Goal: Task Accomplishment & Management: Manage account settings

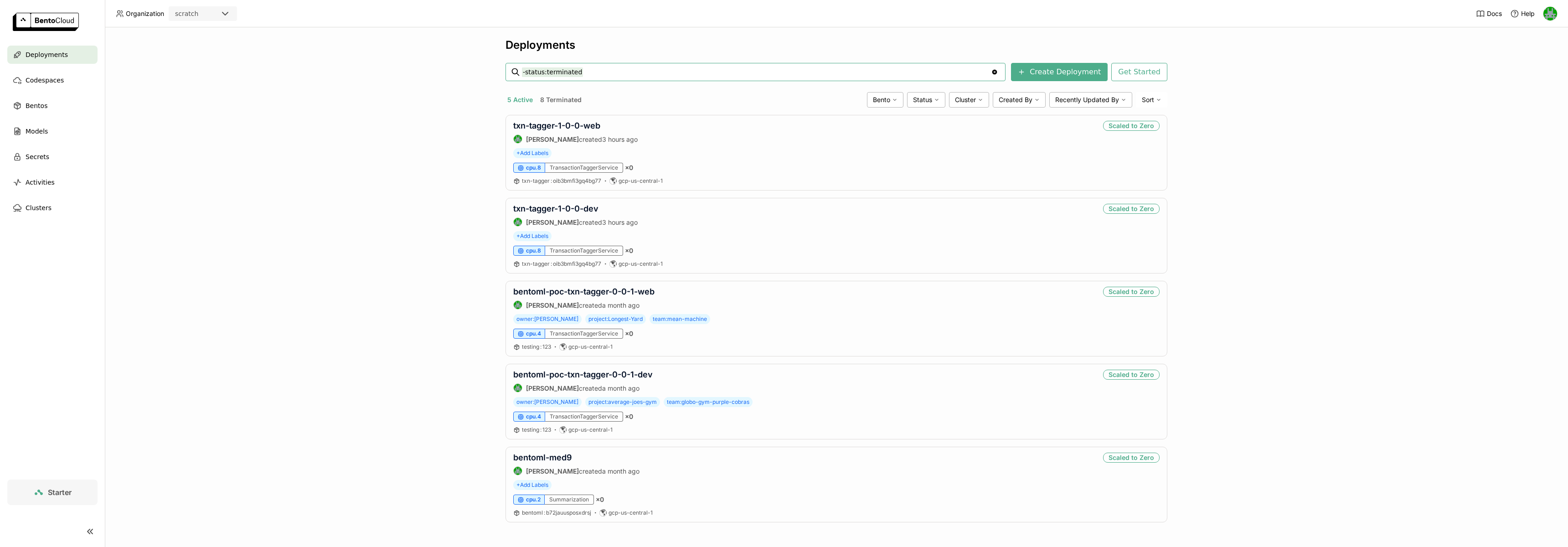
click at [220, 21] on header "Organization scratch Docs Help" at bounding box center [784, 13] width 1568 height 27
click at [220, 15] on icon at bounding box center [225, 13] width 11 height 11
click at [215, 35] on div "wayflyer-sandbox" at bounding box center [203, 37] width 54 height 18
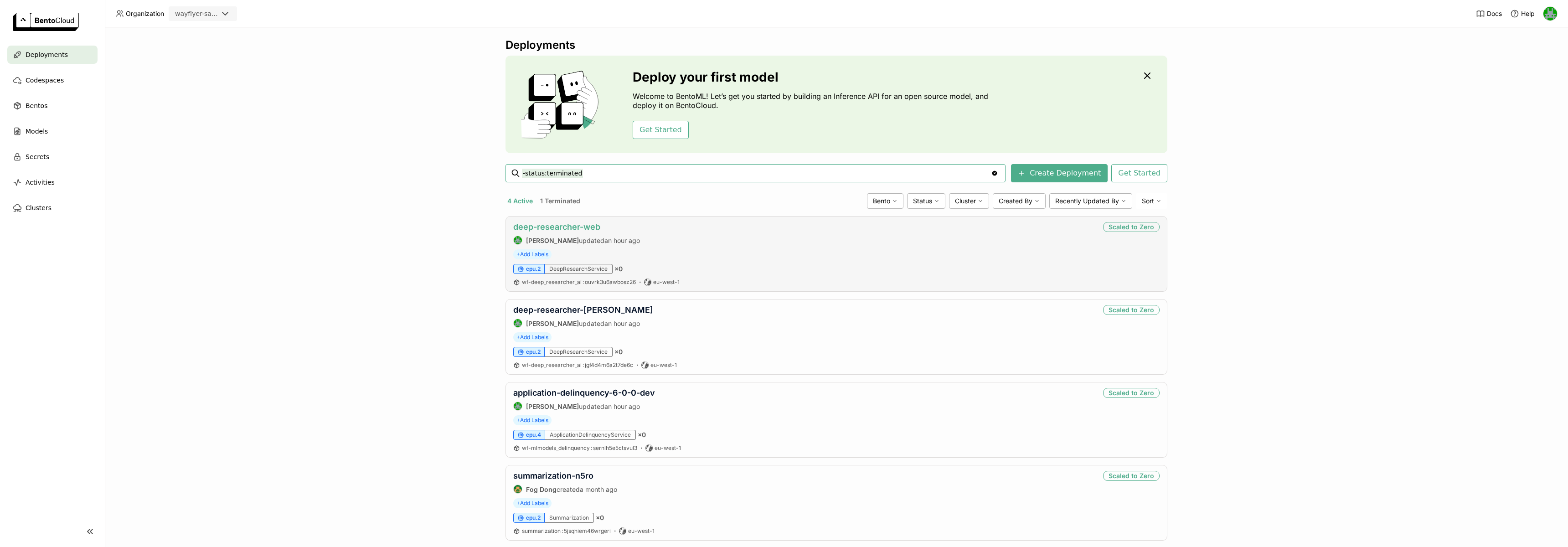
scroll to position [18, 0]
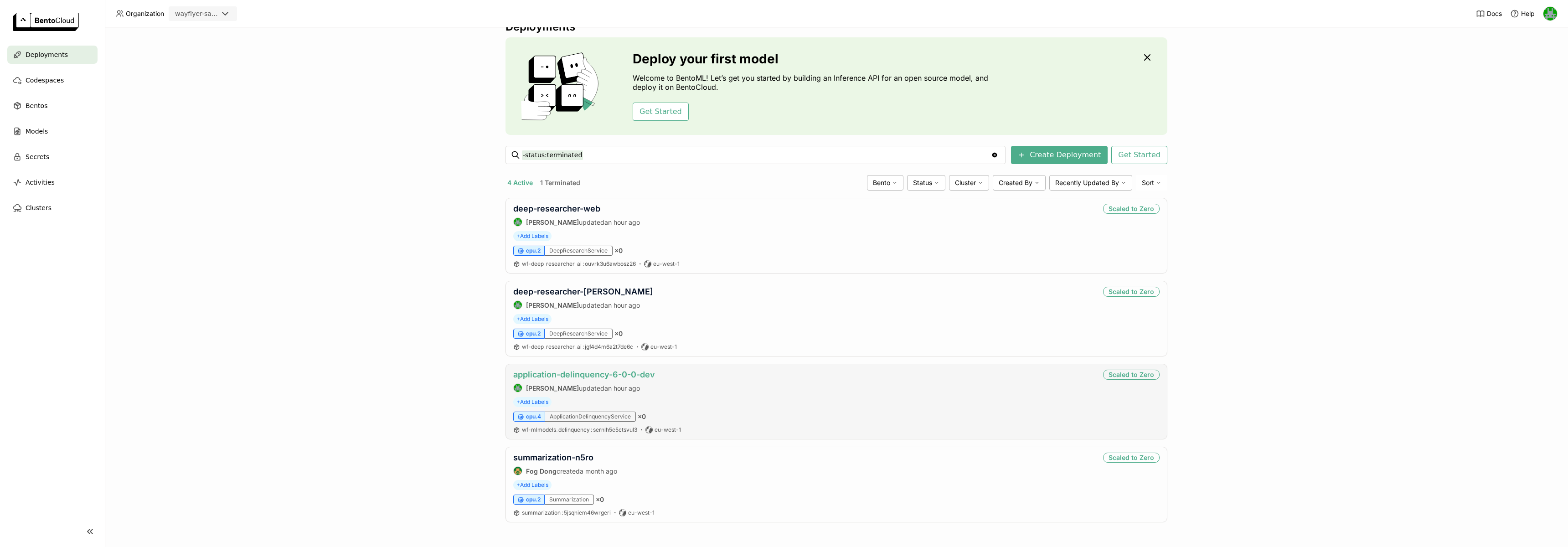
click at [556, 371] on link "application-delinquency-6-0-0-dev" at bounding box center [584, 374] width 142 height 10
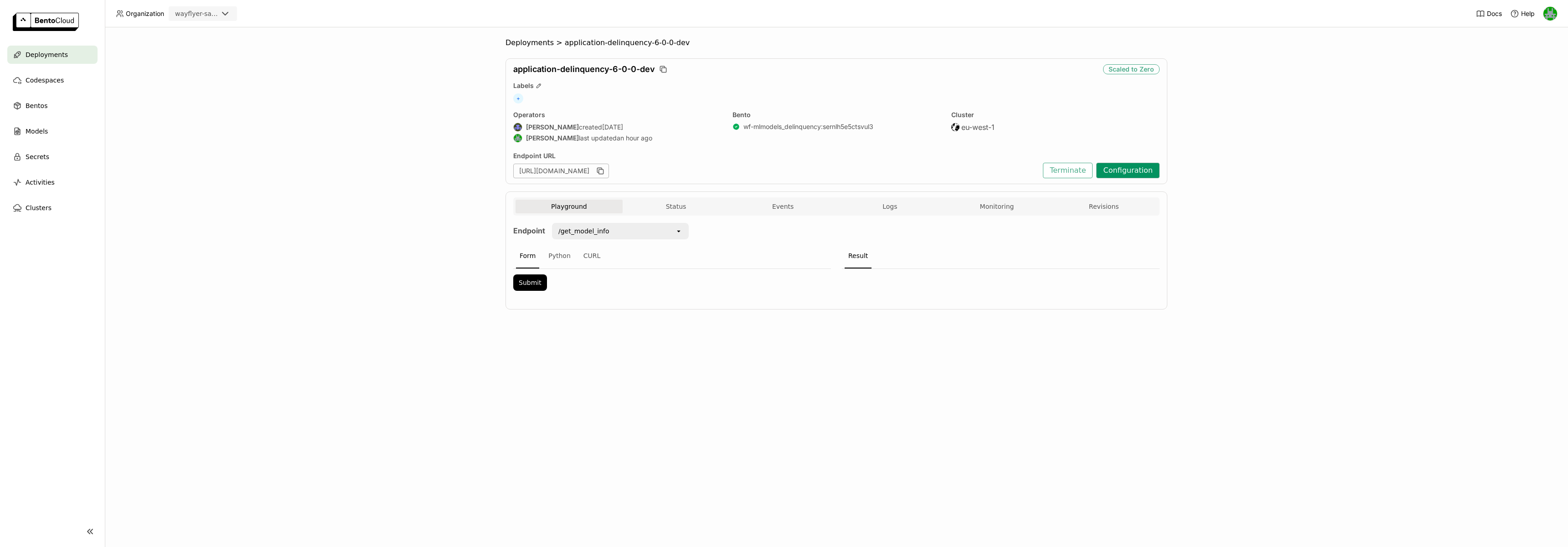
click at [1121, 165] on button "Configuration" at bounding box center [1128, 170] width 63 height 15
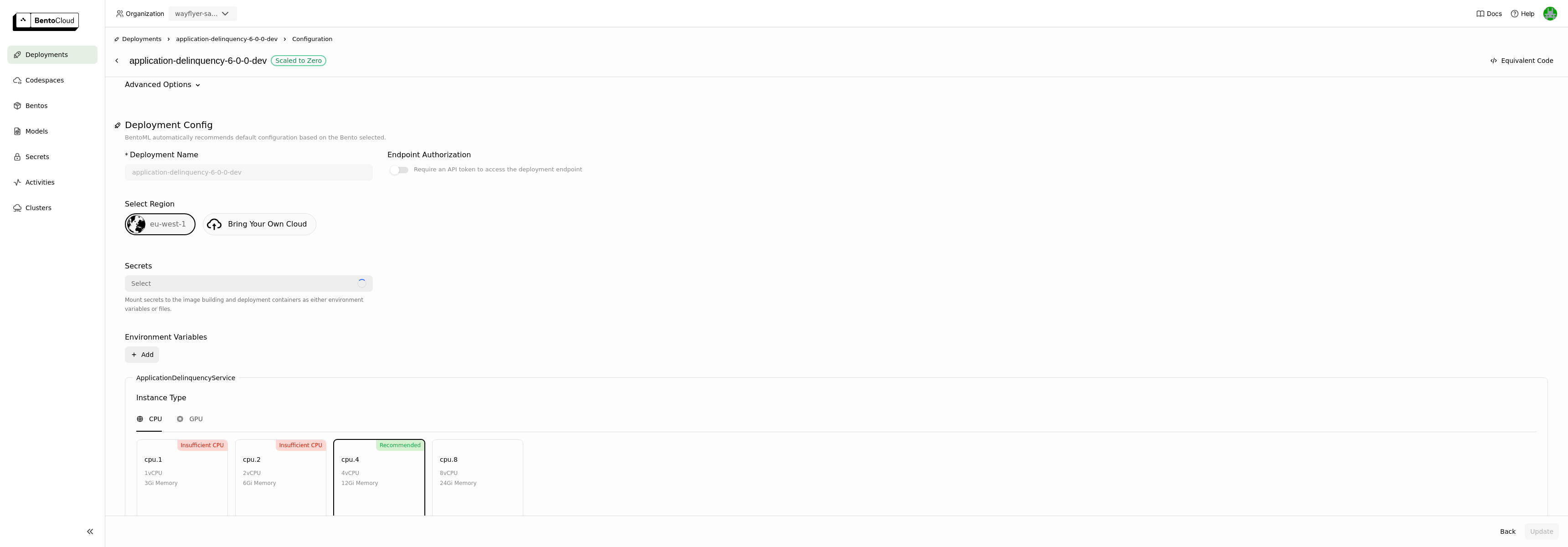
scroll to position [312, 0]
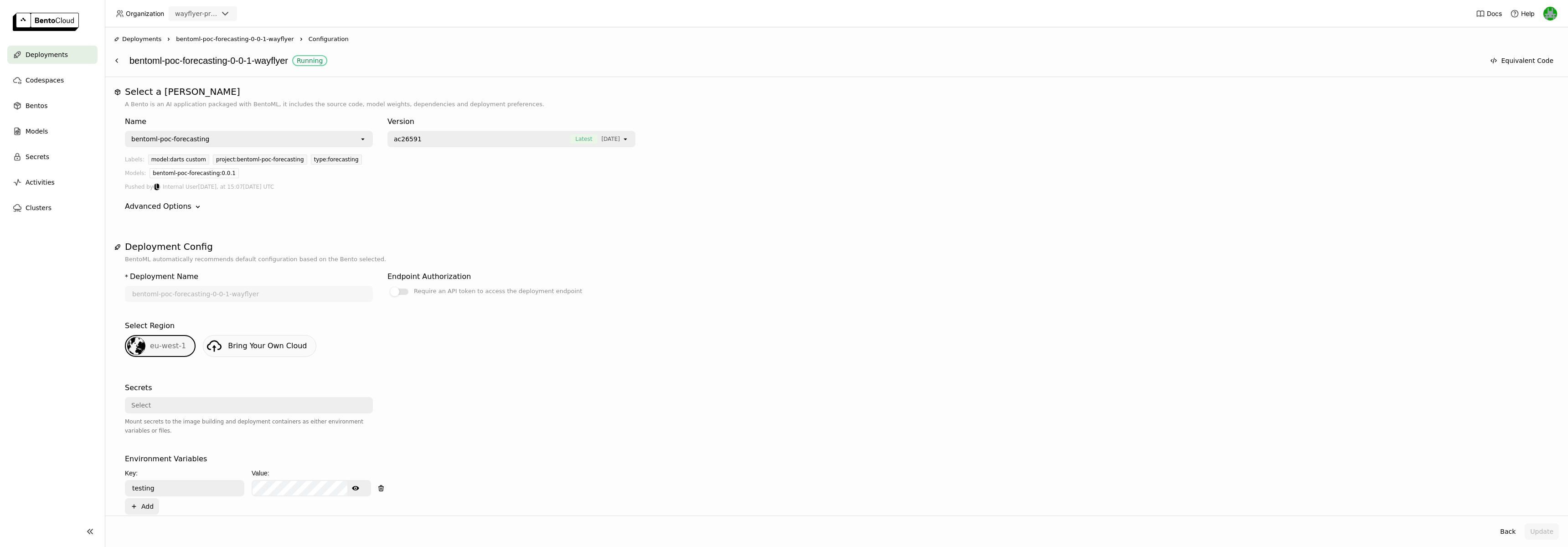
scroll to position [342, 0]
